Goal: Find specific page/section: Find specific page/section

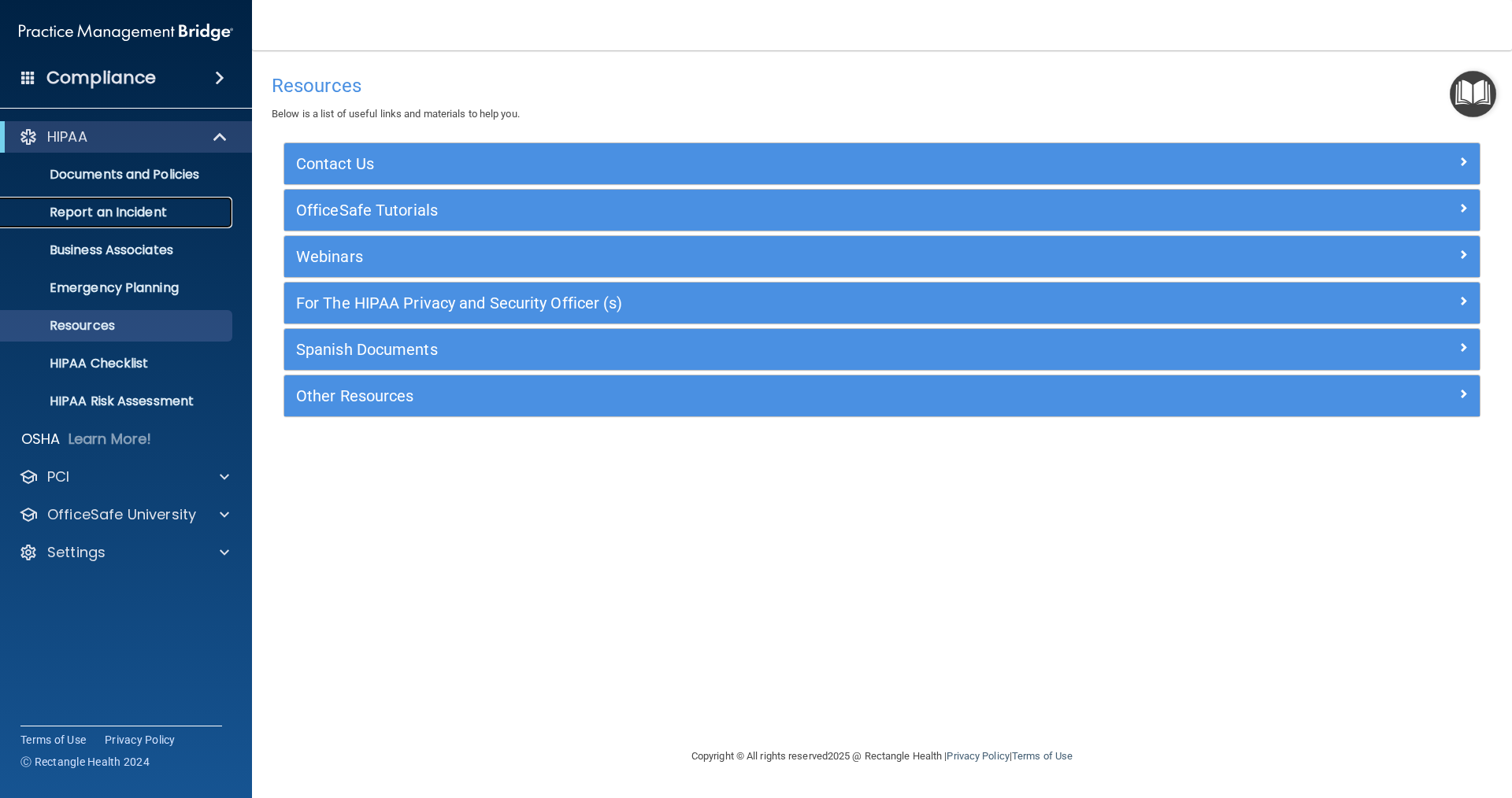
click at [172, 218] on p "Report an Incident" at bounding box center [117, 212] width 215 height 16
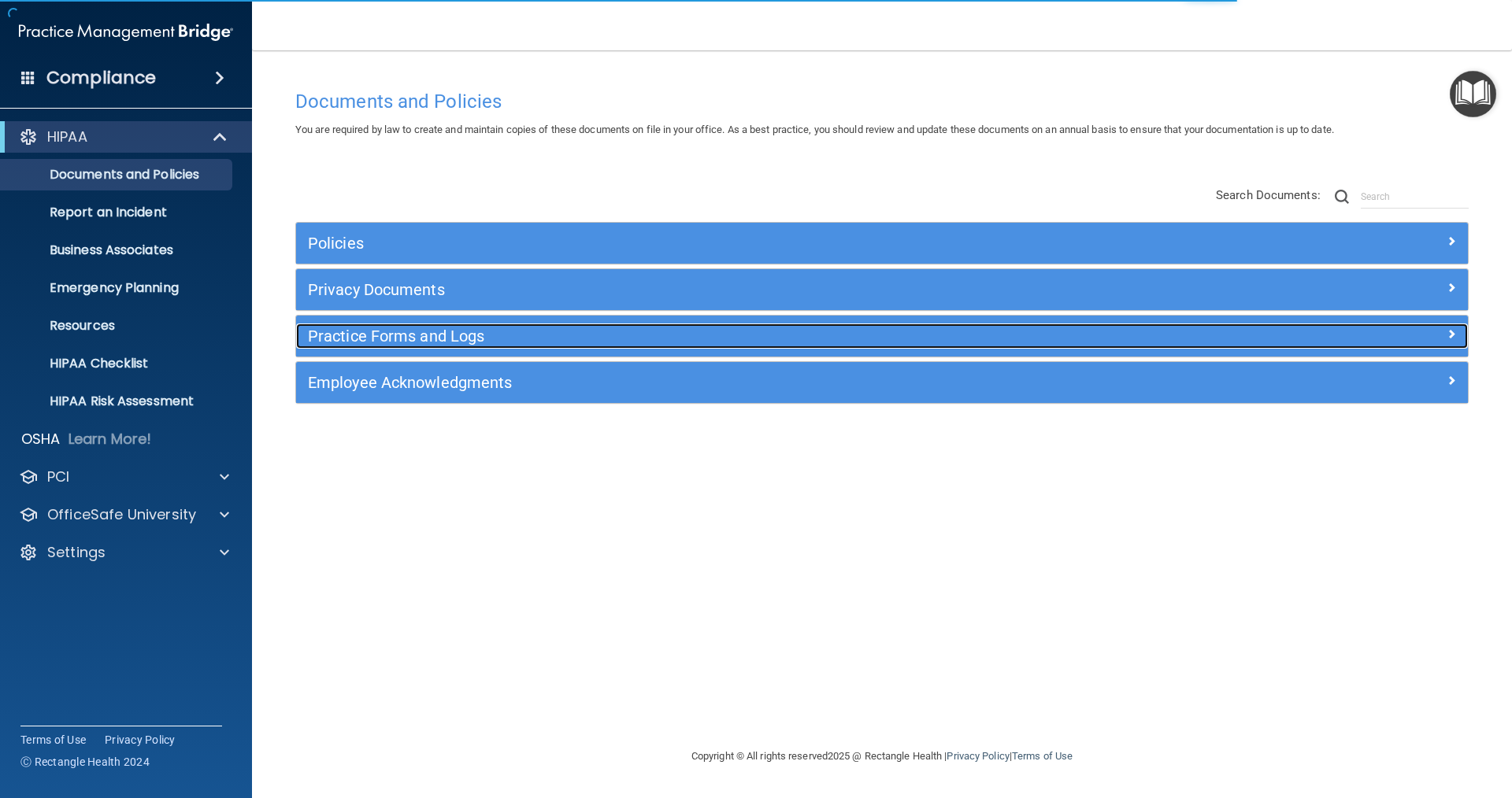
click at [342, 332] on h5 "Practice Forms and Logs" at bounding box center [735, 336] width 855 height 17
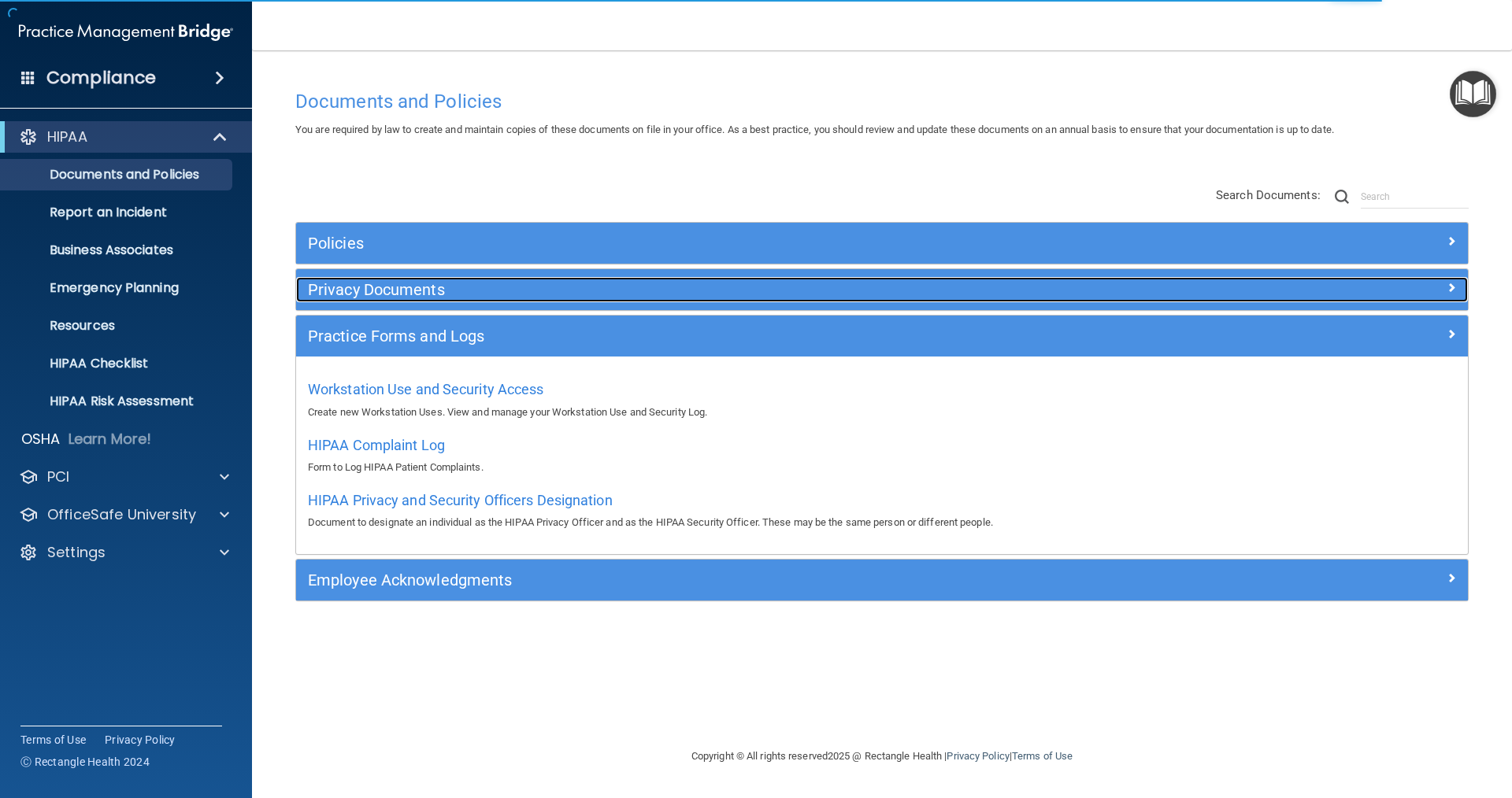
click at [357, 292] on h5 "Privacy Documents" at bounding box center [735, 289] width 855 height 17
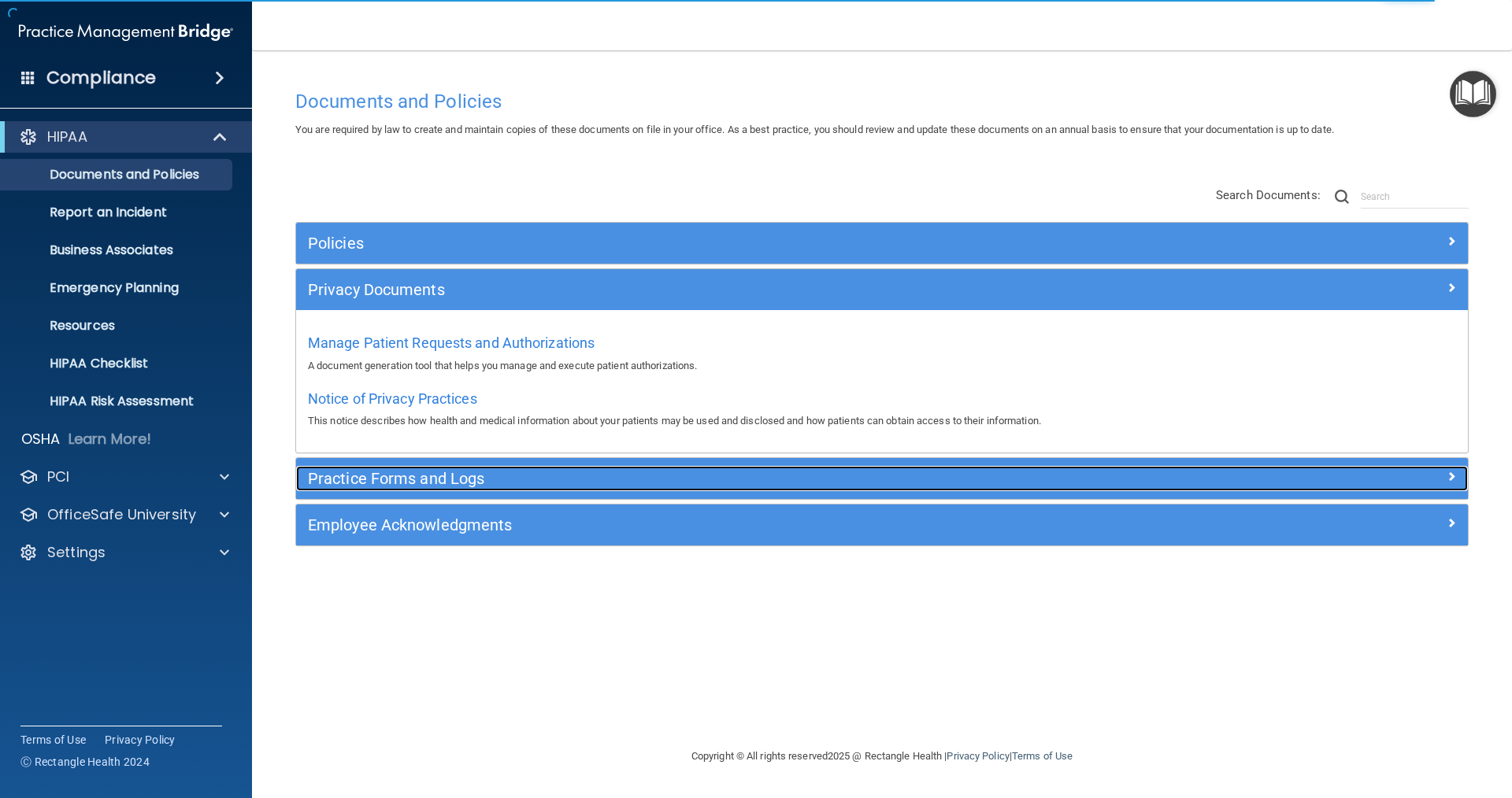
click at [344, 476] on h5 "Practice Forms and Logs" at bounding box center [735, 478] width 855 height 17
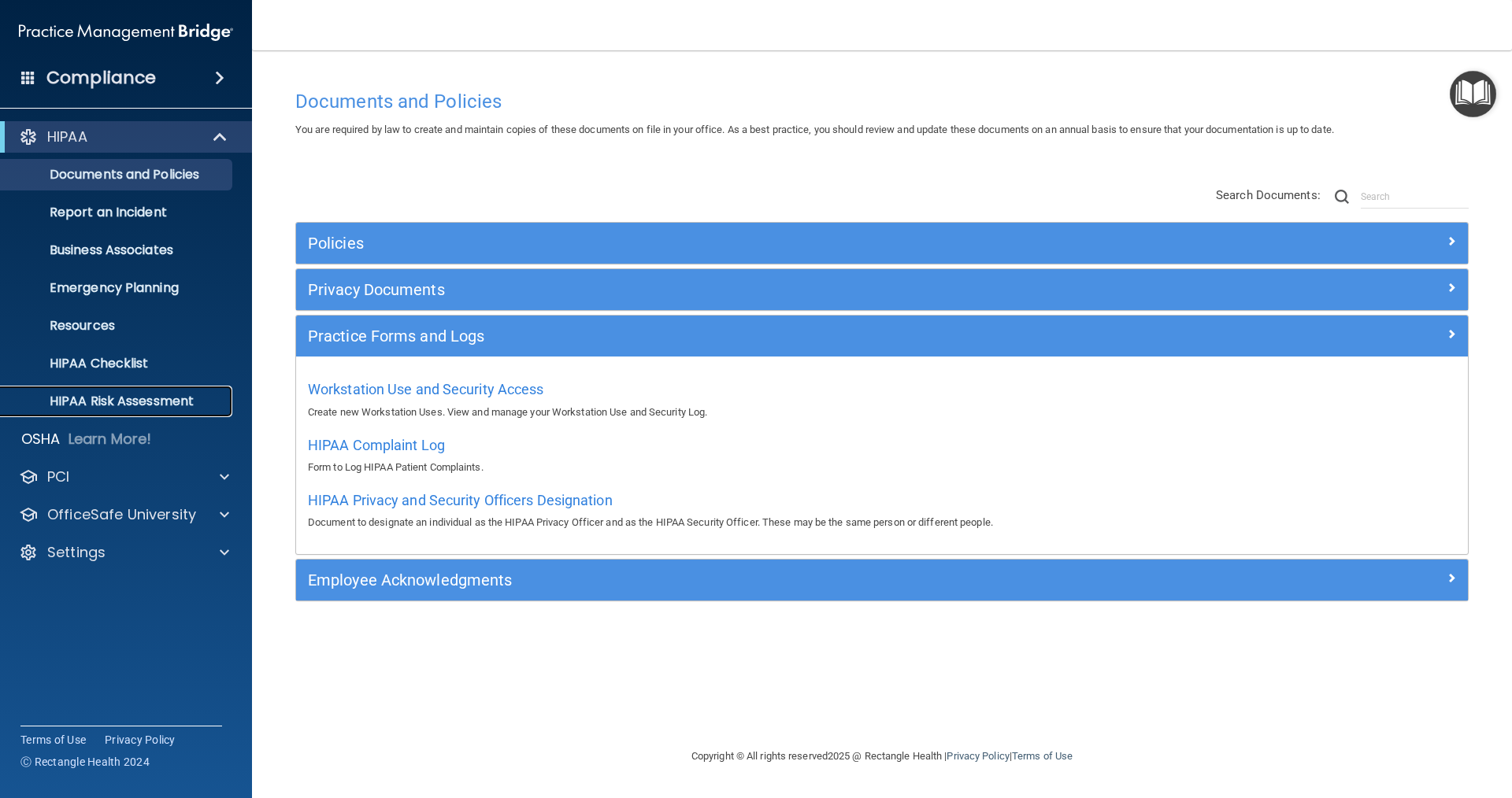
click at [105, 402] on p "HIPAA Risk Assessment" at bounding box center [117, 402] width 215 height 16
